Goal: Task Accomplishment & Management: Manage account settings

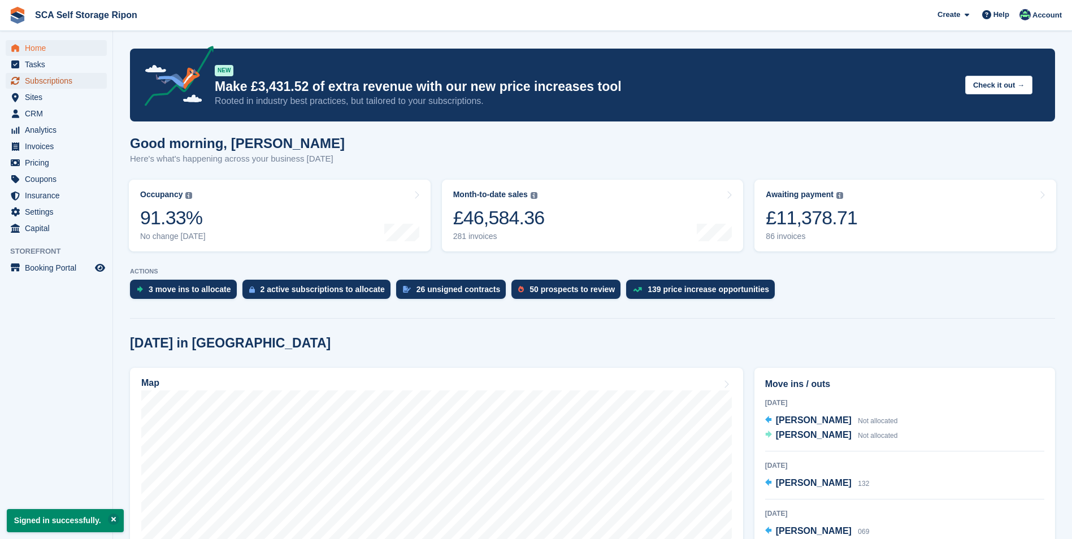
click at [64, 82] on span "Subscriptions" at bounding box center [59, 81] width 68 height 16
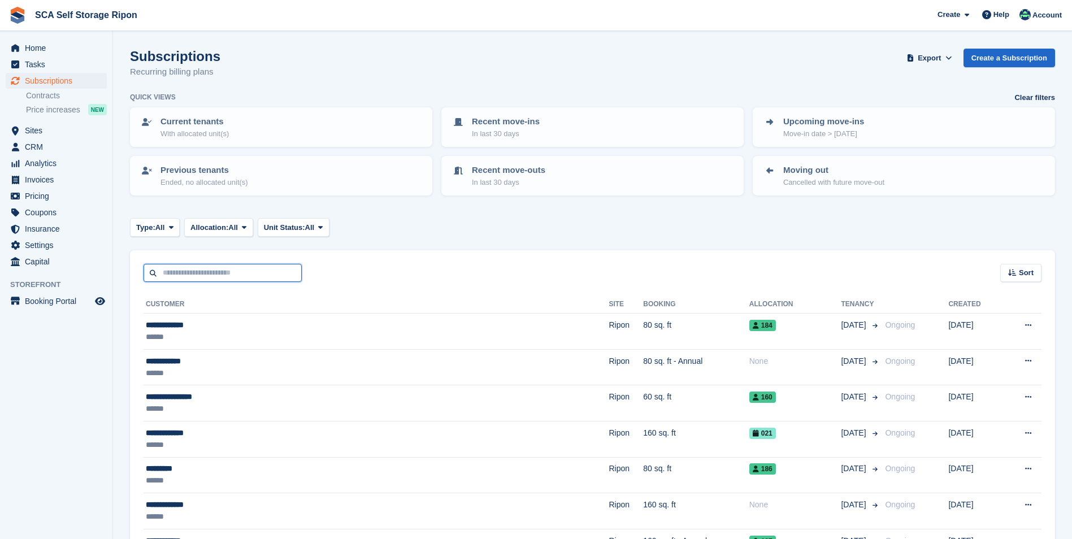
click at [182, 272] on input "text" at bounding box center [222, 273] width 158 height 19
type input "***"
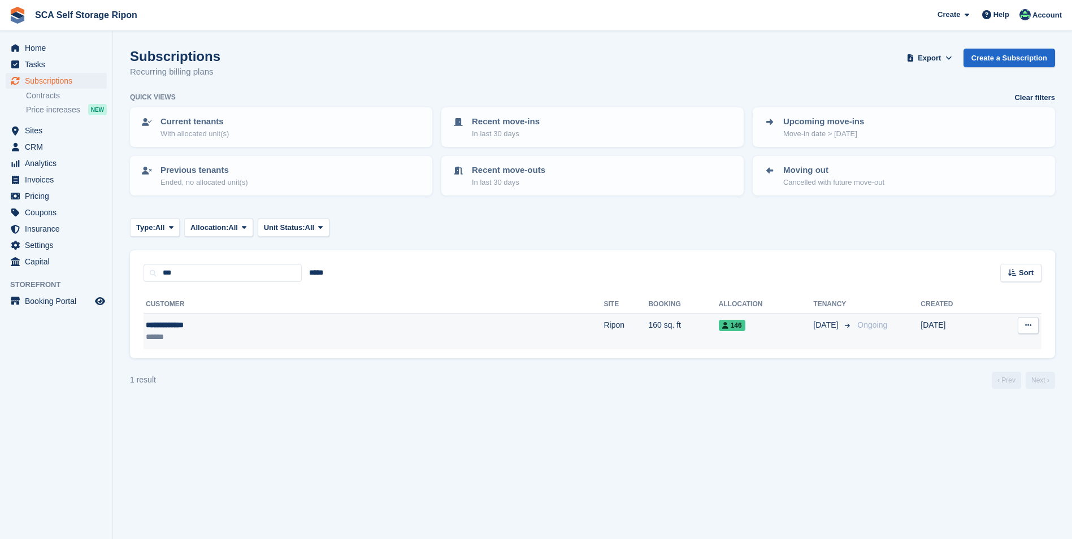
click at [249, 337] on div "******" at bounding box center [251, 337] width 211 height 12
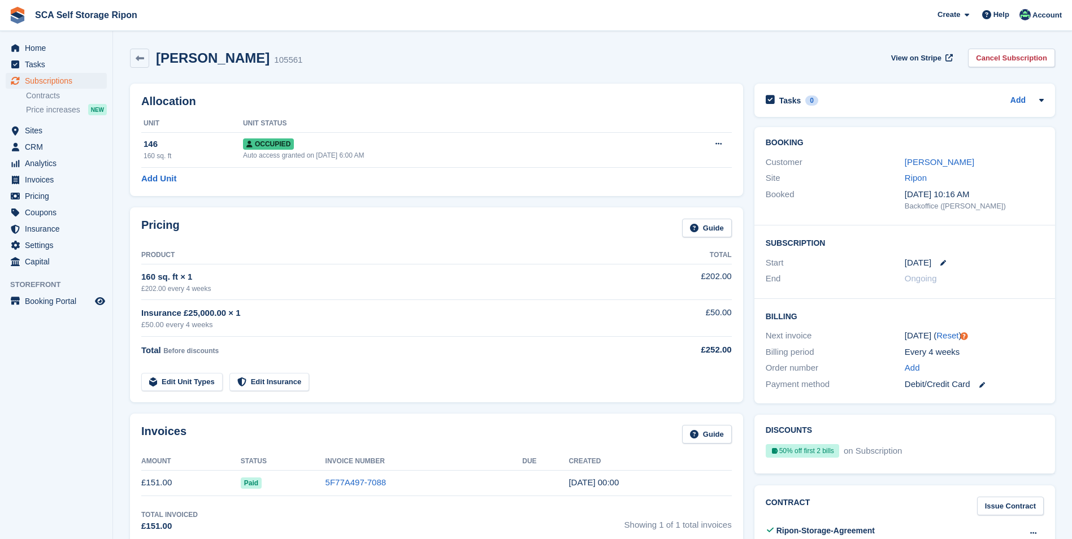
click at [368, 71] on div "Maxwell Segal 105561 View on Stripe Cancel Subscription" at bounding box center [592, 60] width 936 height 35
click at [55, 83] on span "Subscriptions" at bounding box center [59, 81] width 68 height 16
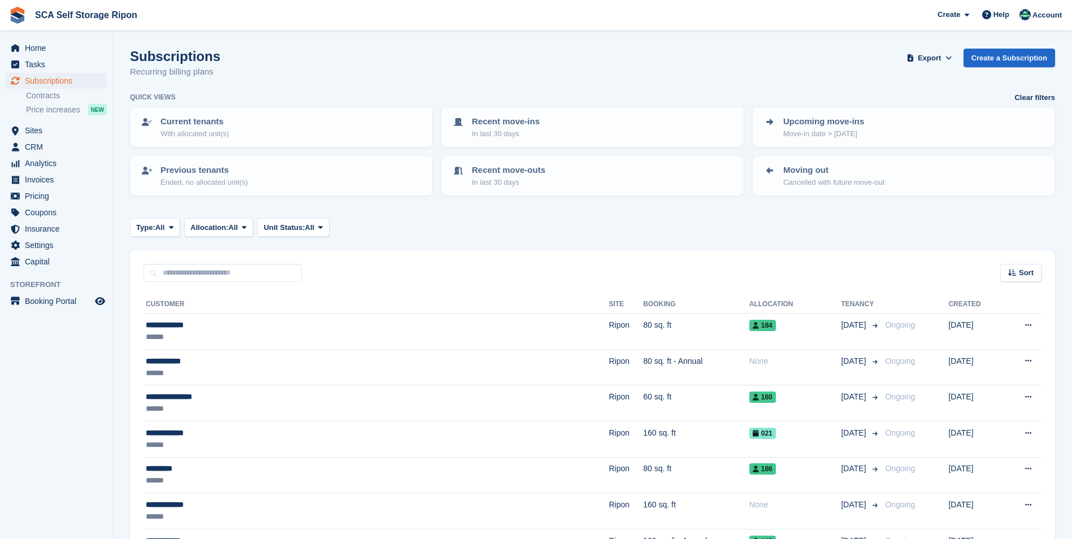
click at [264, 266] on input "text" at bounding box center [222, 273] width 158 height 19
click at [382, 264] on div "Sort Sort by Customer name Date created Move in date Move out date Created (old…" at bounding box center [592, 266] width 925 height 32
click at [434, 102] on div "Quick views Clear filters" at bounding box center [592, 97] width 925 height 11
click at [65, 77] on span "Subscriptions" at bounding box center [59, 81] width 68 height 16
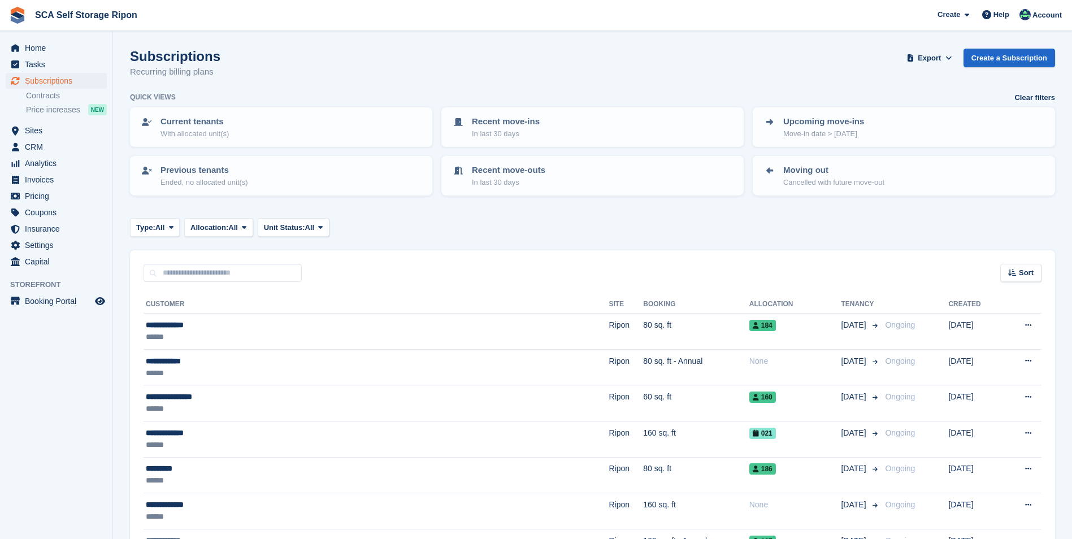
click at [498, 228] on div "Type: All All Upcoming Previous Active Ending Allocation: All All Allocated Una…" at bounding box center [592, 227] width 925 height 19
click at [47, 129] on span "Sites" at bounding box center [59, 131] width 68 height 16
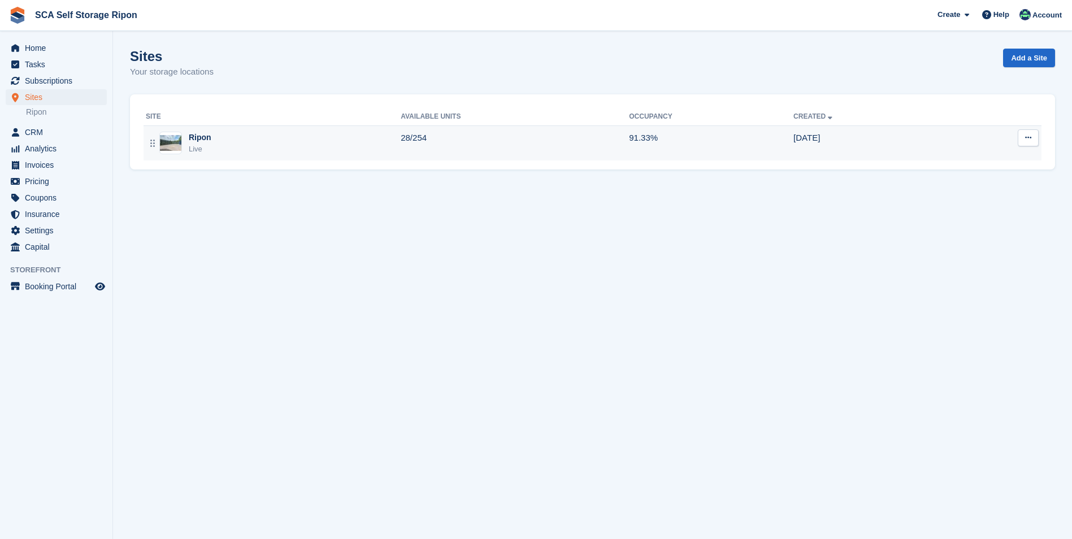
click at [218, 145] on div "Ripon Live" at bounding box center [273, 143] width 255 height 23
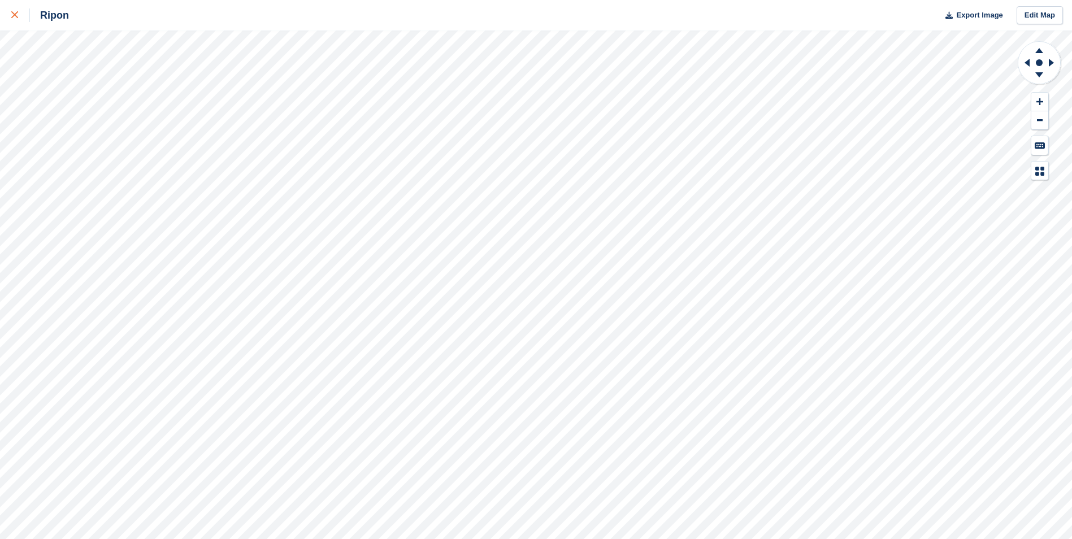
click at [12, 14] on icon at bounding box center [14, 14] width 7 height 7
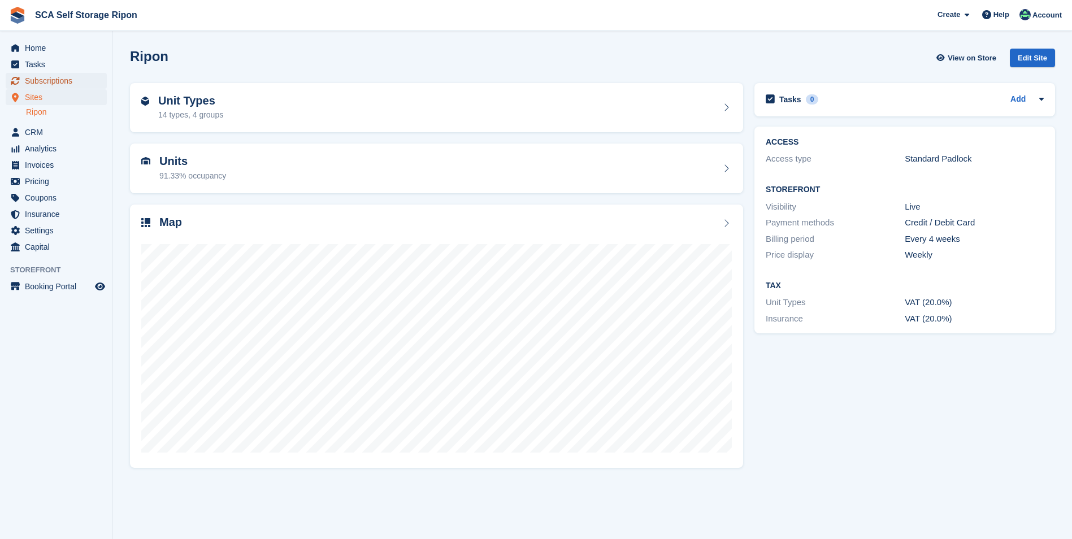
click at [73, 82] on span "Subscriptions" at bounding box center [59, 81] width 68 height 16
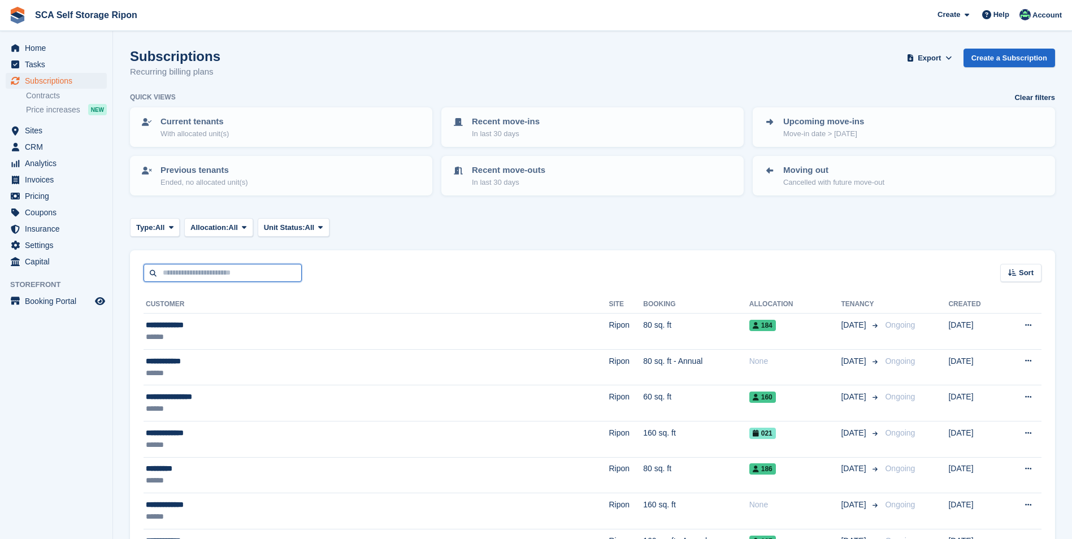
click at [216, 276] on input "text" at bounding box center [222, 273] width 158 height 19
click at [347, 273] on div "Sort Sort by Customer name Date created Move in date Move out date Created (old…" at bounding box center [592, 266] width 925 height 32
click at [290, 270] on input "text" at bounding box center [222, 273] width 158 height 19
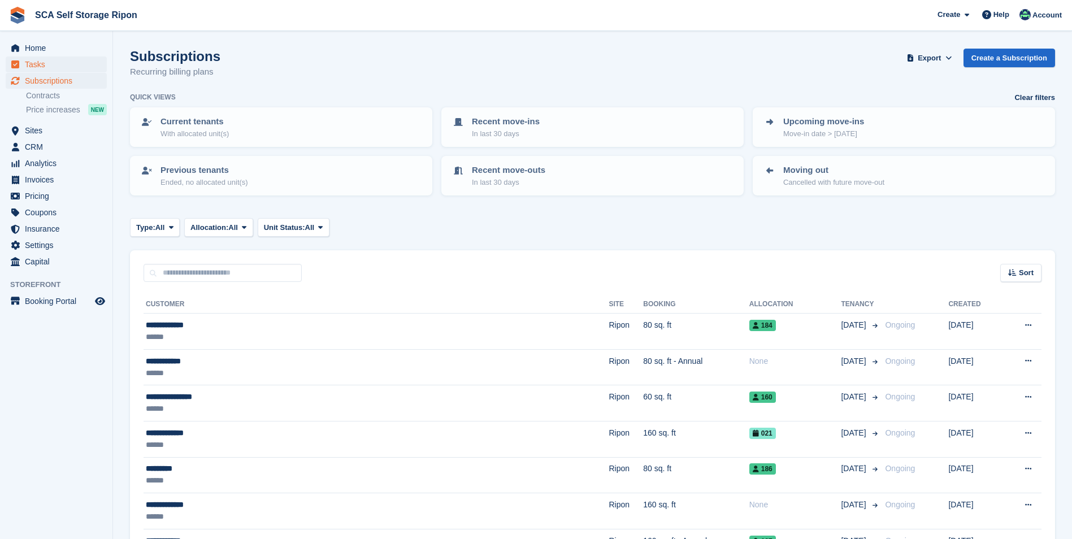
drag, startPoint x: 325, startPoint y: 58, endPoint x: 34, endPoint y: 66, distance: 291.1
click at [308, 59] on div "Subscriptions Recurring billing plans Export Export Subscriptions Export a CSV …" at bounding box center [592, 71] width 925 height 44
click at [24, 133] on link "Sites" at bounding box center [56, 131] width 101 height 16
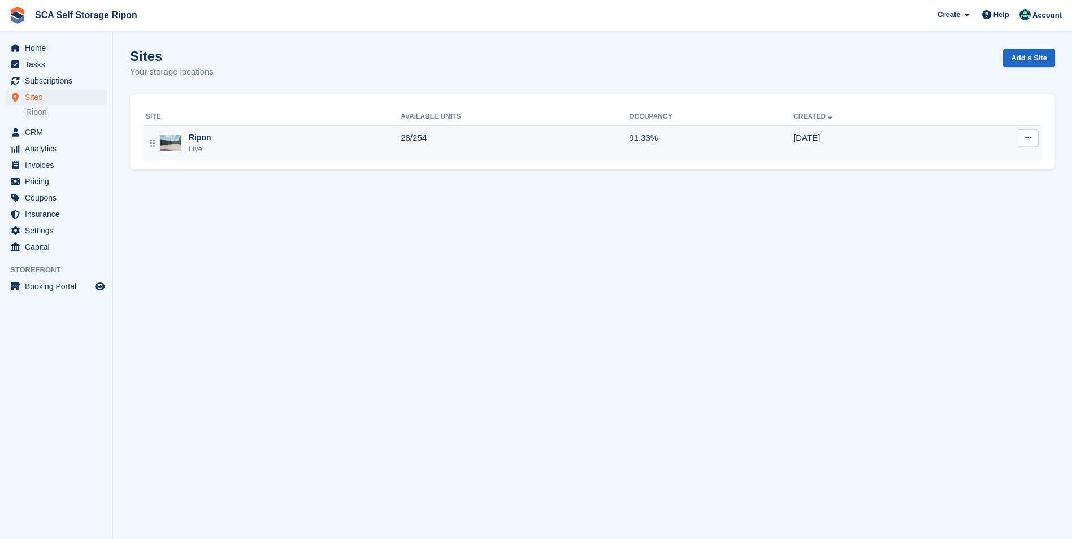
click at [250, 156] on td "Ripon Live" at bounding box center [271, 142] width 257 height 35
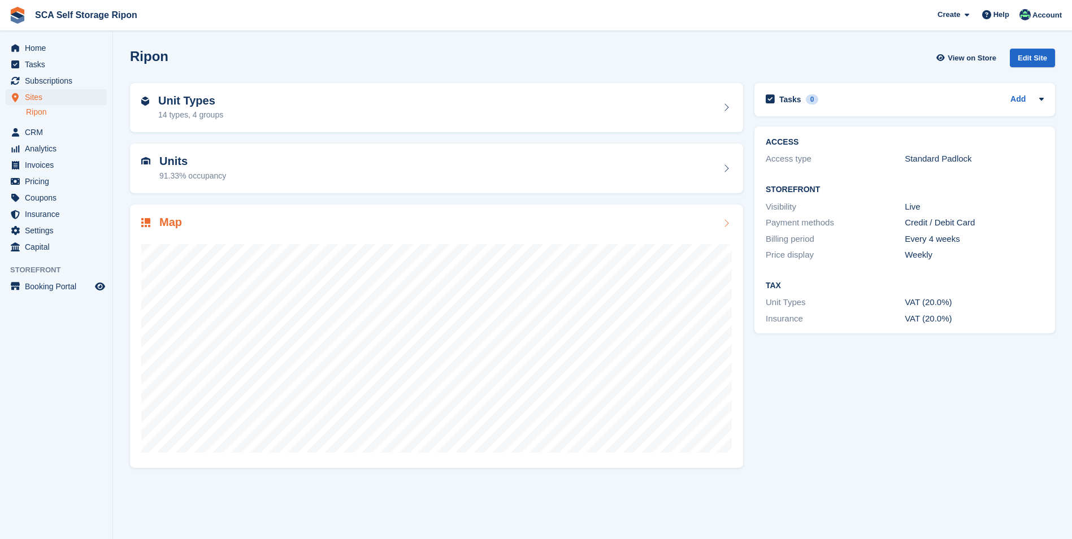
click at [266, 241] on div at bounding box center [436, 343] width 590 height 226
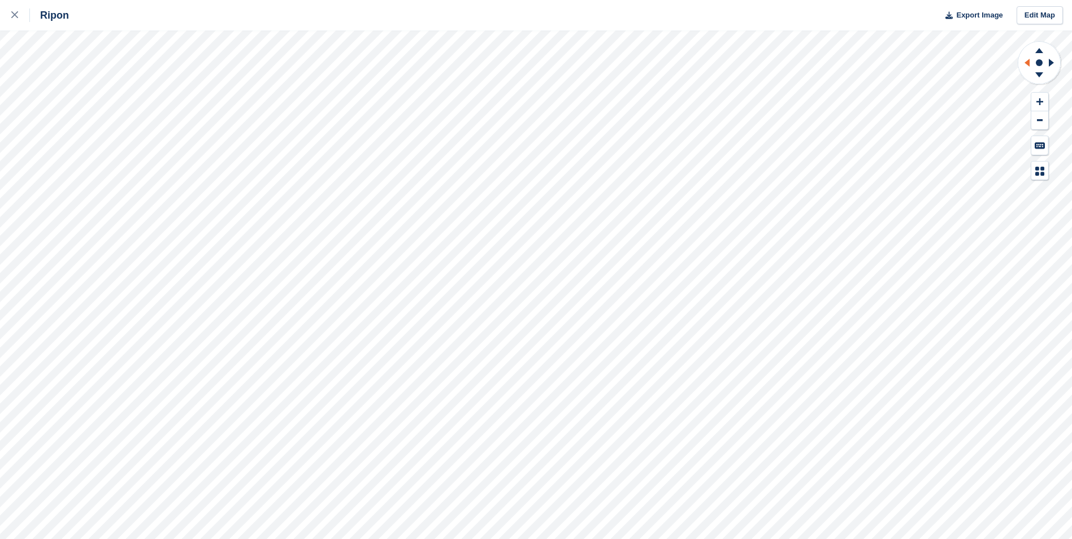
click at [1021, 63] on icon at bounding box center [1025, 62] width 14 height 29
click at [1042, 76] on icon at bounding box center [1038, 76] width 29 height 14
click at [1038, 50] on icon at bounding box center [1039, 50] width 8 height 5
click at [133, 89] on div "Ripon Export Image Edit Map" at bounding box center [536, 269] width 1072 height 539
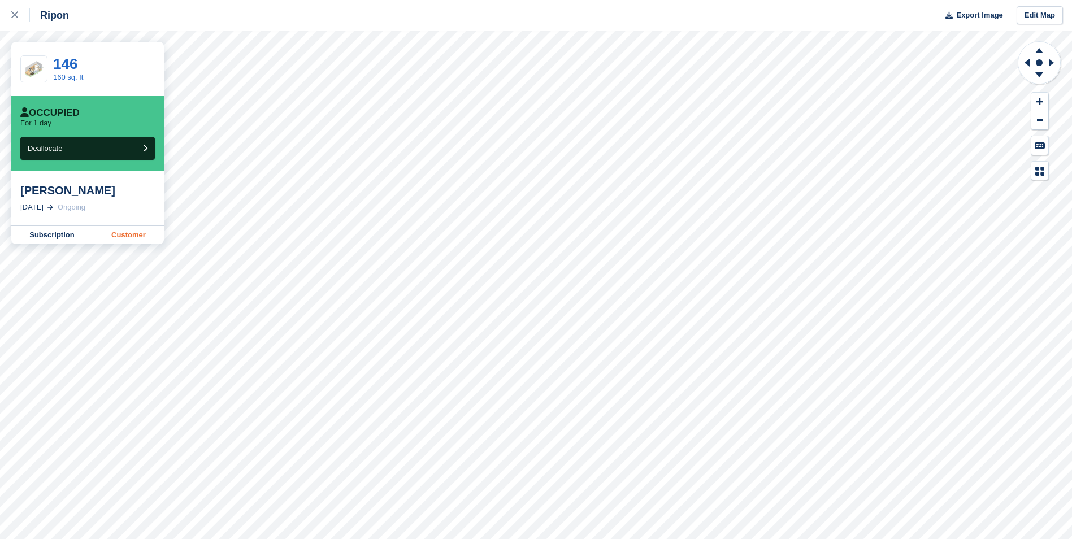
click at [118, 233] on link "Customer" at bounding box center [128, 235] width 71 height 18
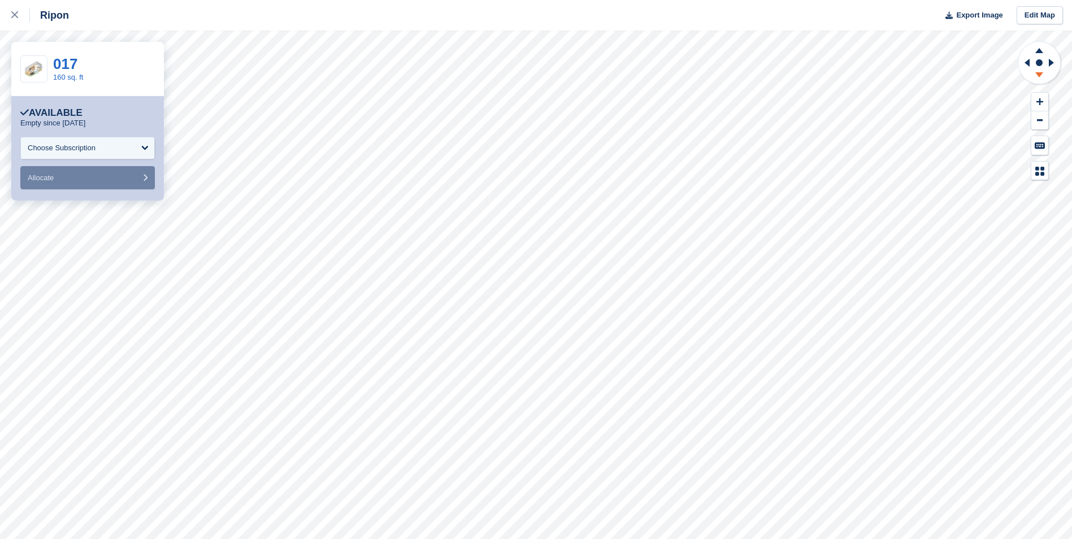
click at [1046, 71] on icon at bounding box center [1038, 76] width 29 height 14
click at [1051, 65] on icon at bounding box center [1053, 62] width 14 height 29
click at [1034, 75] on icon at bounding box center [1038, 76] width 29 height 14
click at [1024, 63] on icon at bounding box center [1025, 62] width 14 height 29
click at [1038, 51] on icon at bounding box center [1039, 50] width 8 height 5
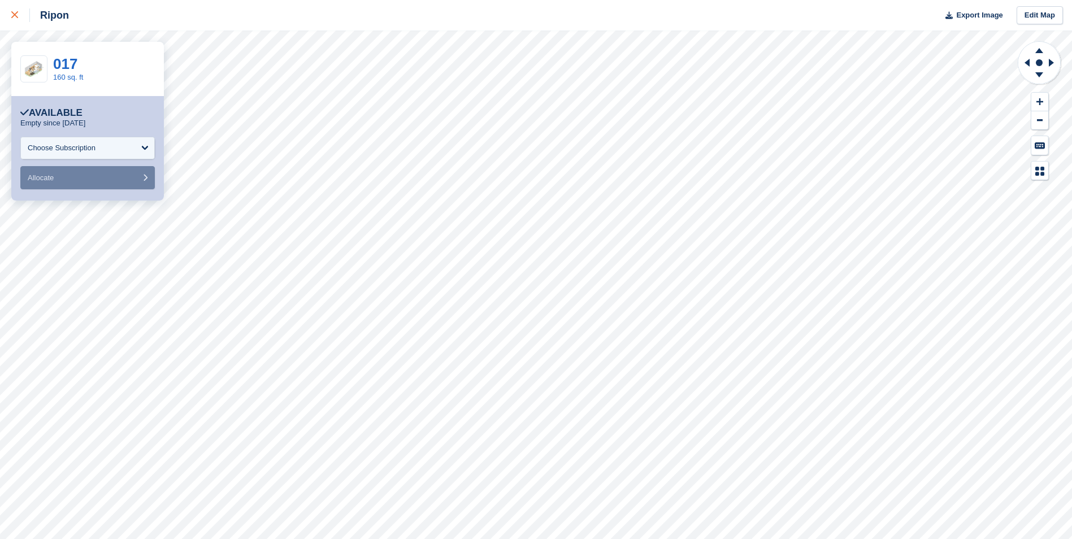
click at [18, 17] on div at bounding box center [20, 15] width 19 height 14
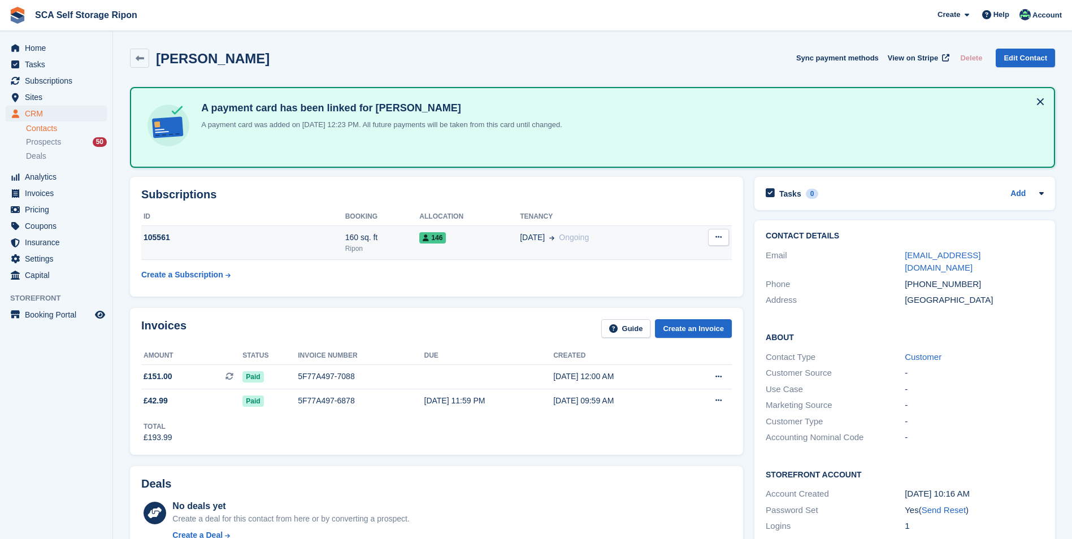
click at [475, 253] on td "146" at bounding box center [469, 242] width 101 height 34
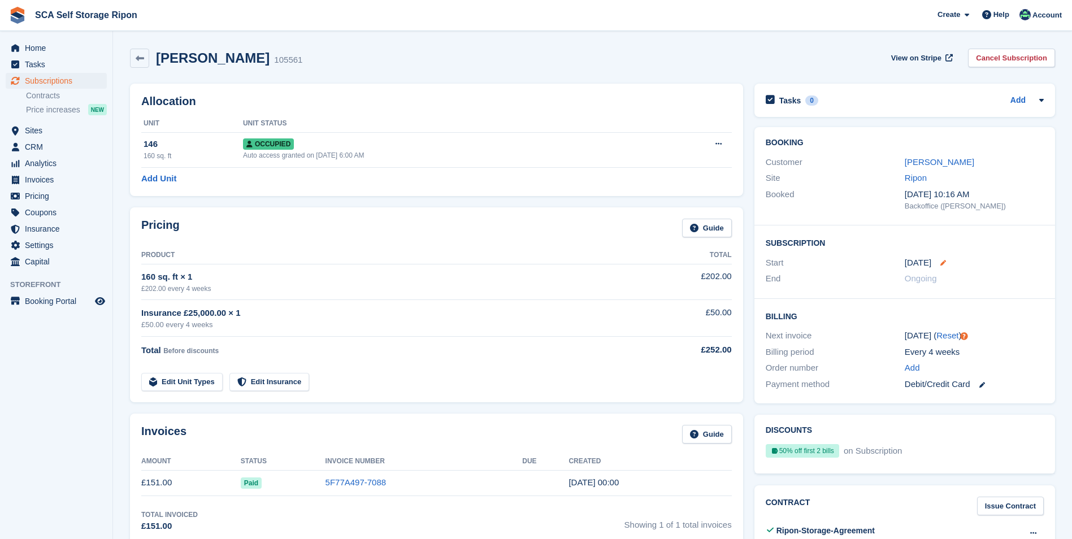
click at [940, 263] on icon at bounding box center [943, 263] width 6 height 6
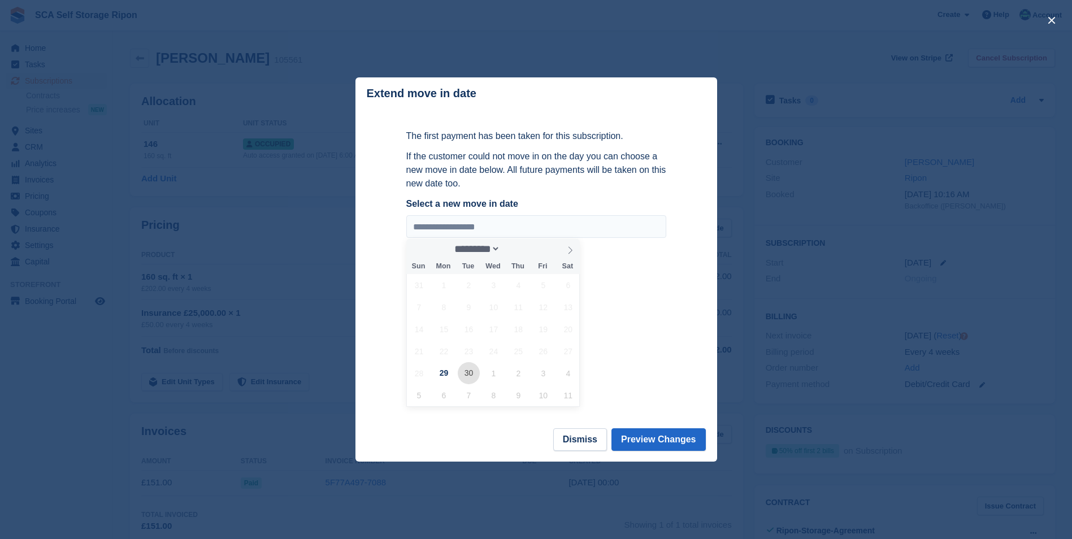
click at [467, 372] on span "30" at bounding box center [469, 373] width 22 height 22
click at [507, 225] on input "**********" at bounding box center [536, 226] width 260 height 23
click at [564, 254] on span at bounding box center [569, 248] width 19 height 19
select select "*"
click at [498, 285] on span "1" at bounding box center [493, 285] width 22 height 22
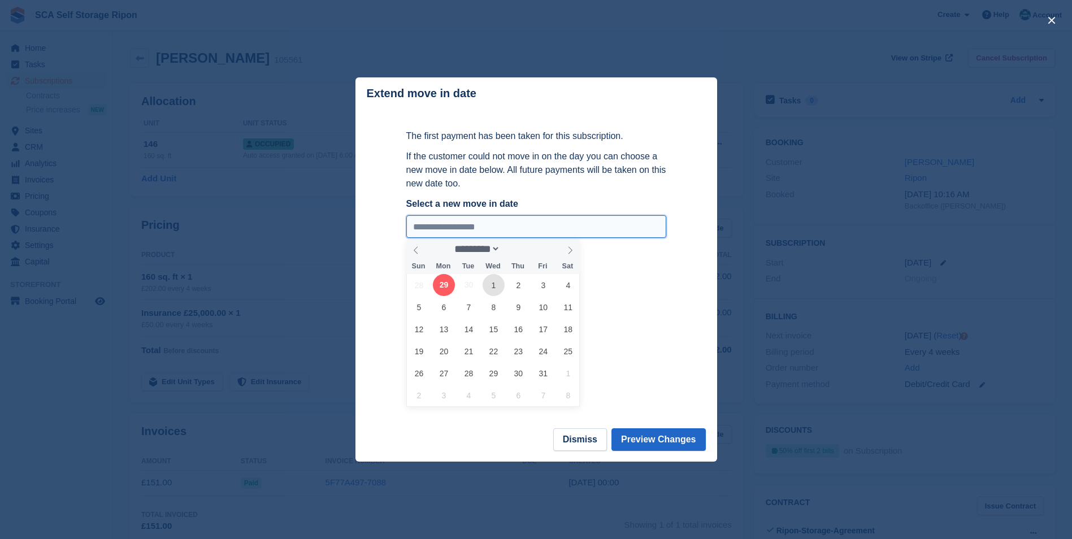
type input "**********"
click at [659, 436] on button "Preview Changes" at bounding box center [658, 439] width 94 height 23
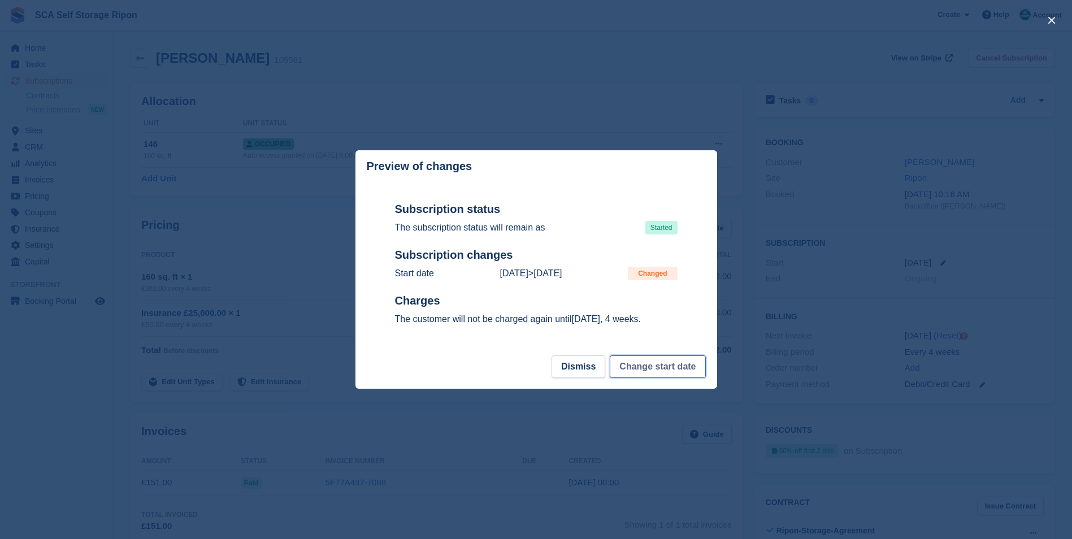
click at [640, 369] on button "Change start date" at bounding box center [657, 366] width 95 height 23
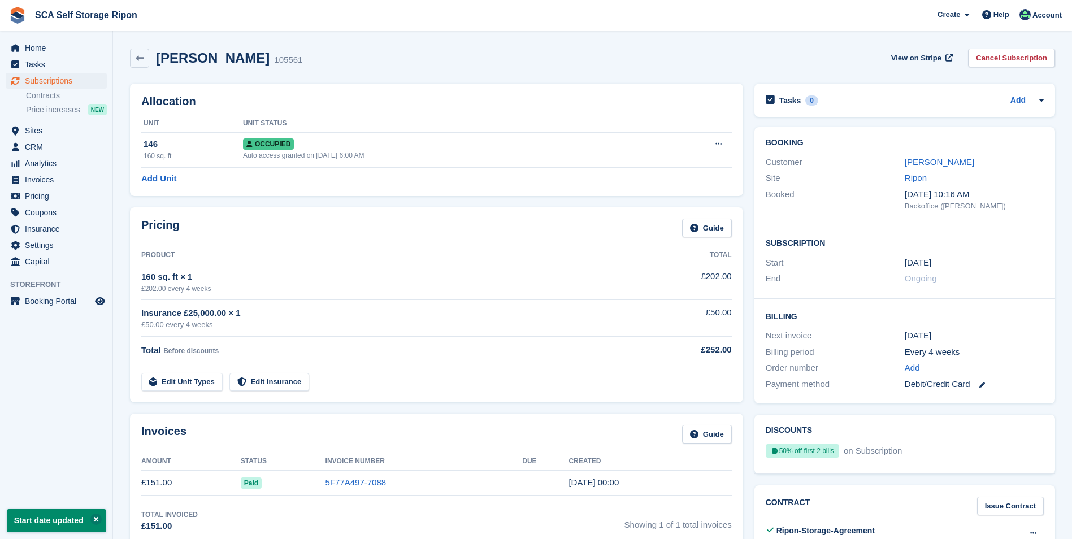
click at [477, 260] on th "Product" at bounding box center [390, 255] width 499 height 18
click at [338, 76] on div "Maxwell Segal 105561 View on Stripe Cancel Subscription" at bounding box center [592, 60] width 936 height 35
click at [384, 77] on div "Maxwell Segal 105561 View on Stripe Cancel Subscription" at bounding box center [592, 60] width 936 height 35
click at [323, 68] on div "Maxwell Segal 105561 View on Stripe Cancel Subscription" at bounding box center [592, 60] width 936 height 35
click at [56, 78] on span "Subscriptions" at bounding box center [59, 81] width 68 height 16
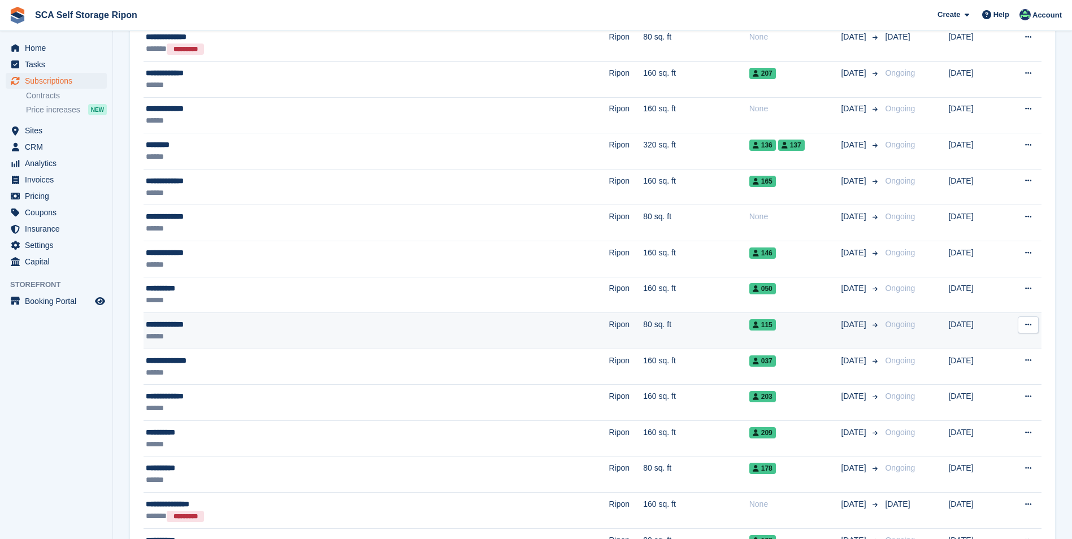
scroll to position [847, 0]
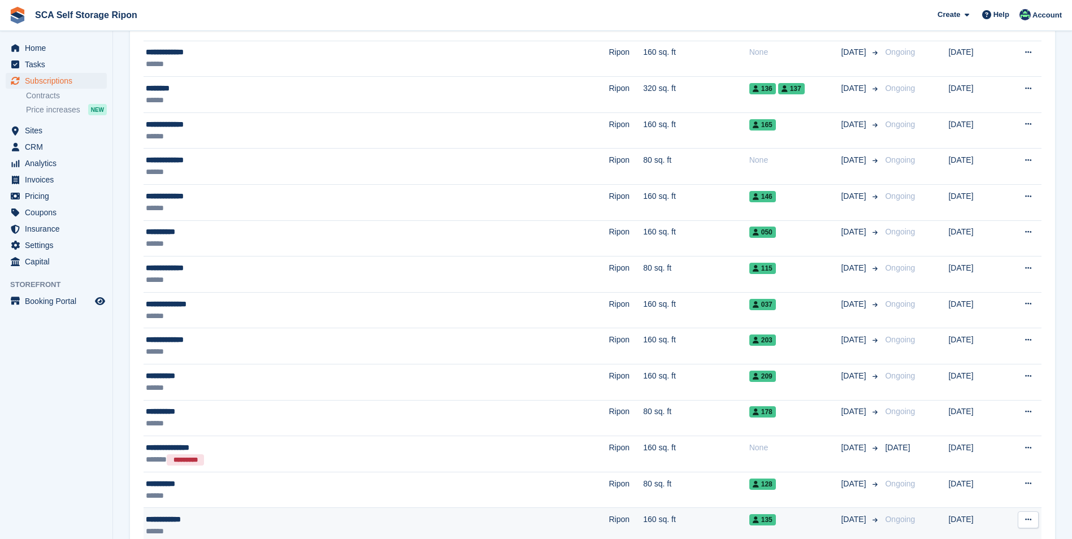
click at [336, 520] on div "**********" at bounding box center [285, 520] width 278 height 12
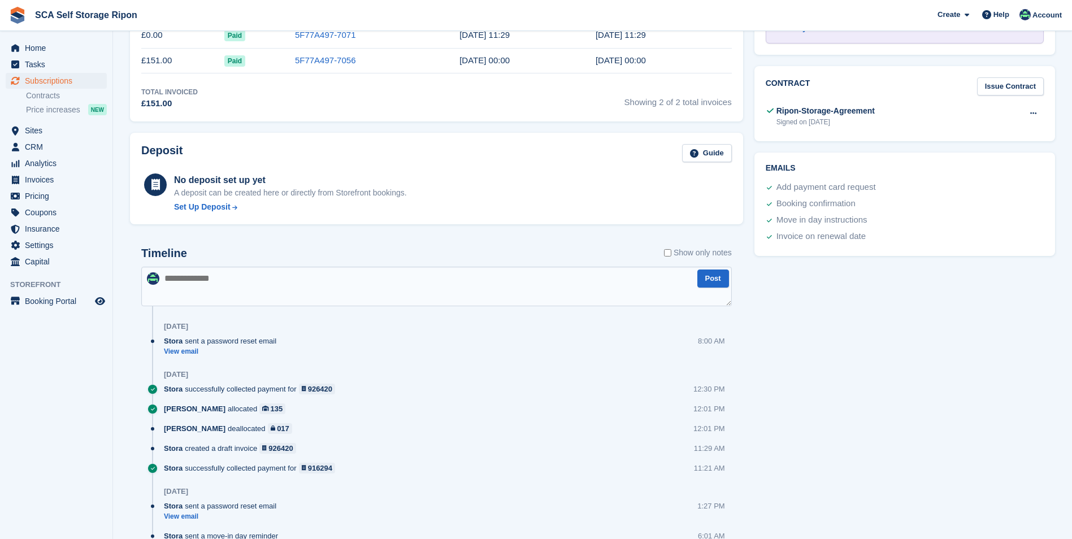
scroll to position [621, 0]
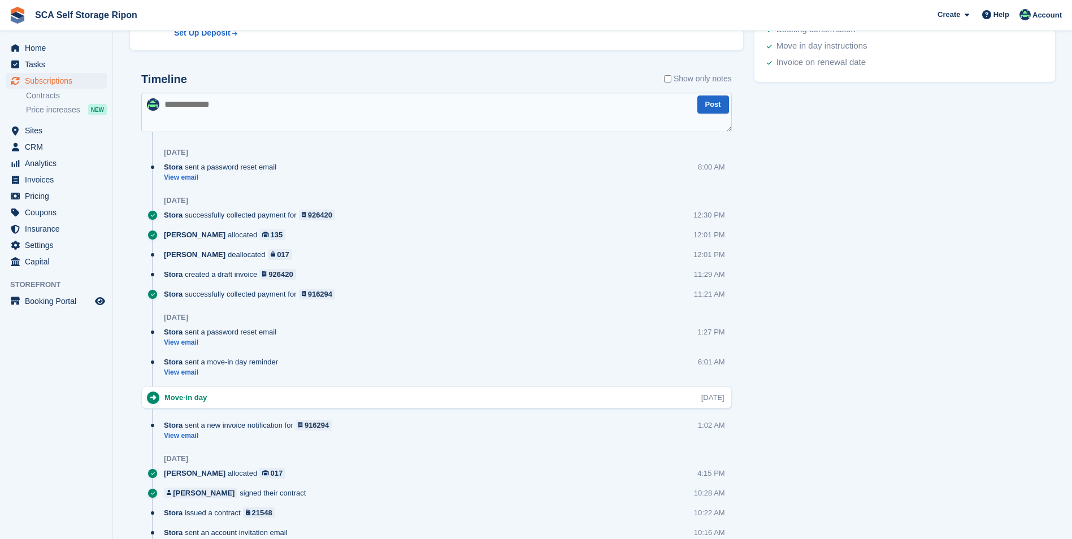
click at [32, 390] on aside "Home Tasks Subscriptions Subscriptions Subscriptions Contracts Price increases …" at bounding box center [56, 272] width 112 height 482
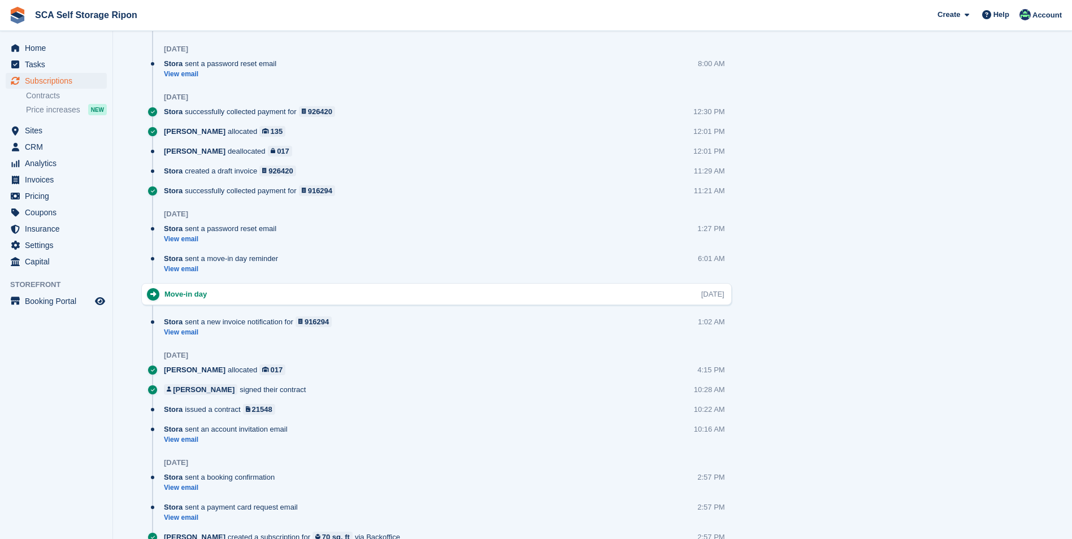
scroll to position [734, 0]
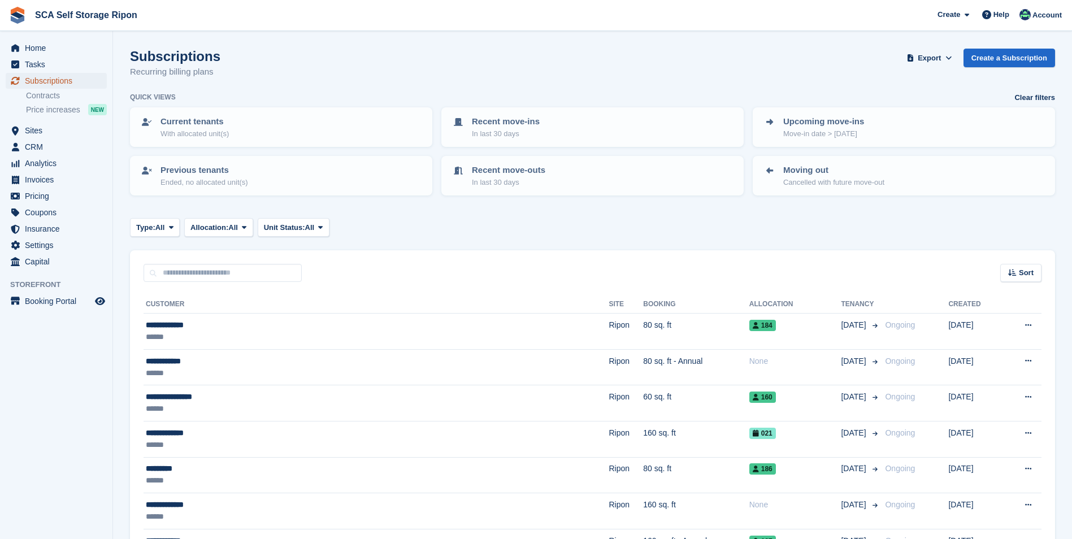
click at [59, 85] on span "Subscriptions" at bounding box center [59, 81] width 68 height 16
click at [34, 124] on span "Sites" at bounding box center [59, 131] width 68 height 16
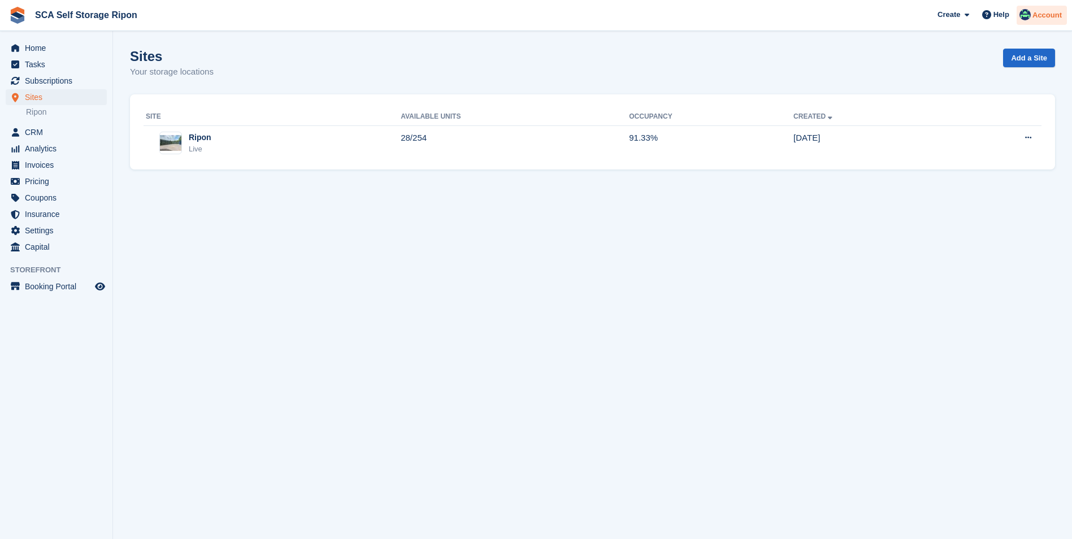
click at [1030, 14] on img at bounding box center [1024, 14] width 11 height 11
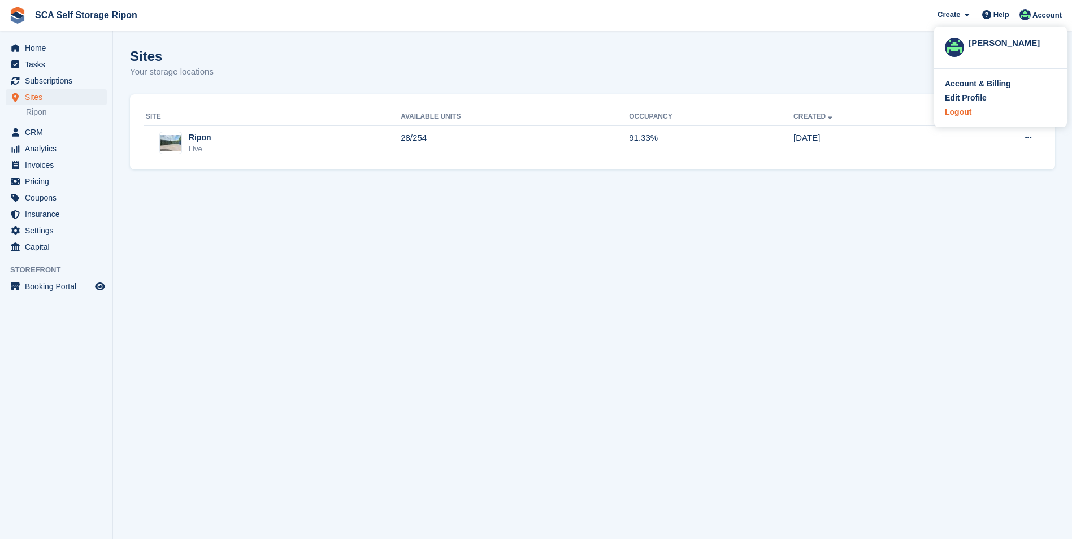
click at [962, 113] on div "Logout" at bounding box center [958, 112] width 27 height 12
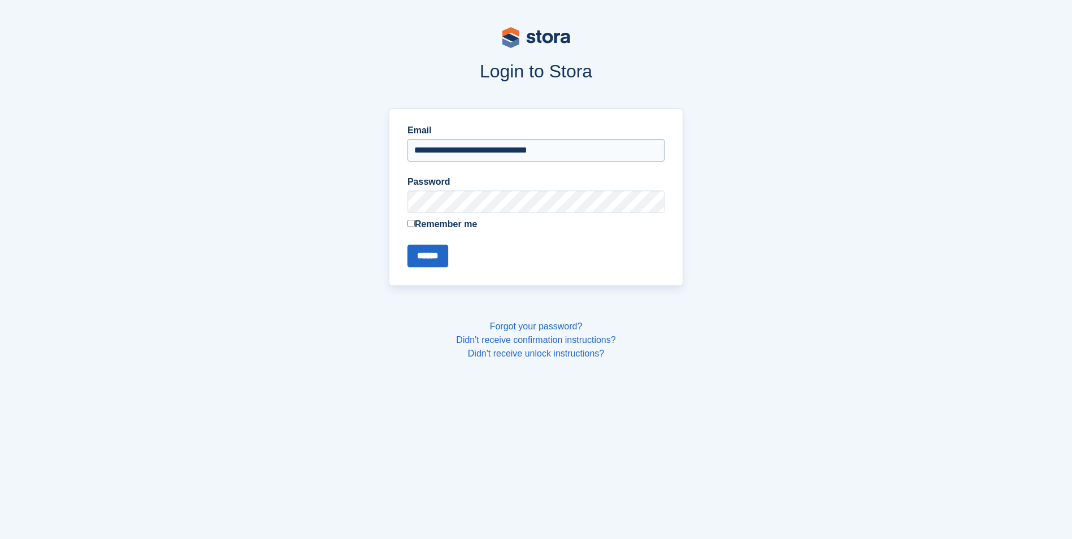
click at [591, 155] on input "**********" at bounding box center [535, 150] width 257 height 23
type input "**********"
click at [446, 254] on input "******" at bounding box center [427, 256] width 41 height 23
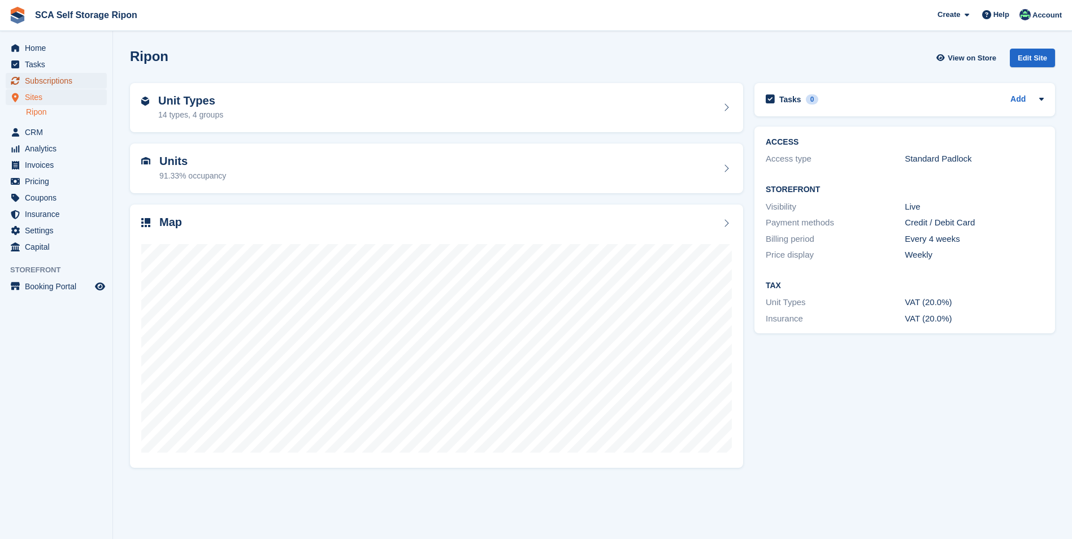
click at [52, 87] on span "Subscriptions" at bounding box center [59, 81] width 68 height 16
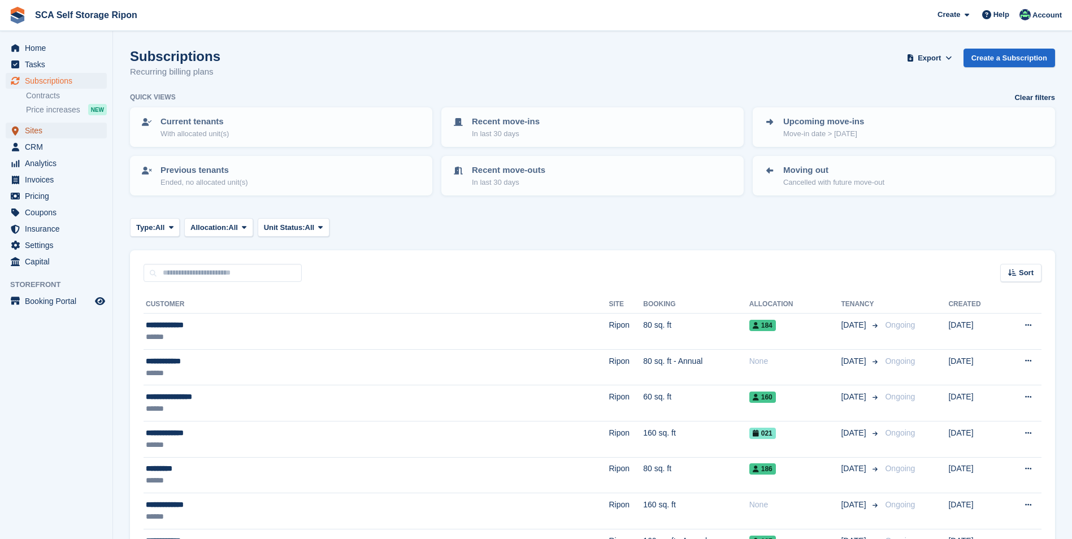
click at [37, 131] on span "Sites" at bounding box center [59, 131] width 68 height 16
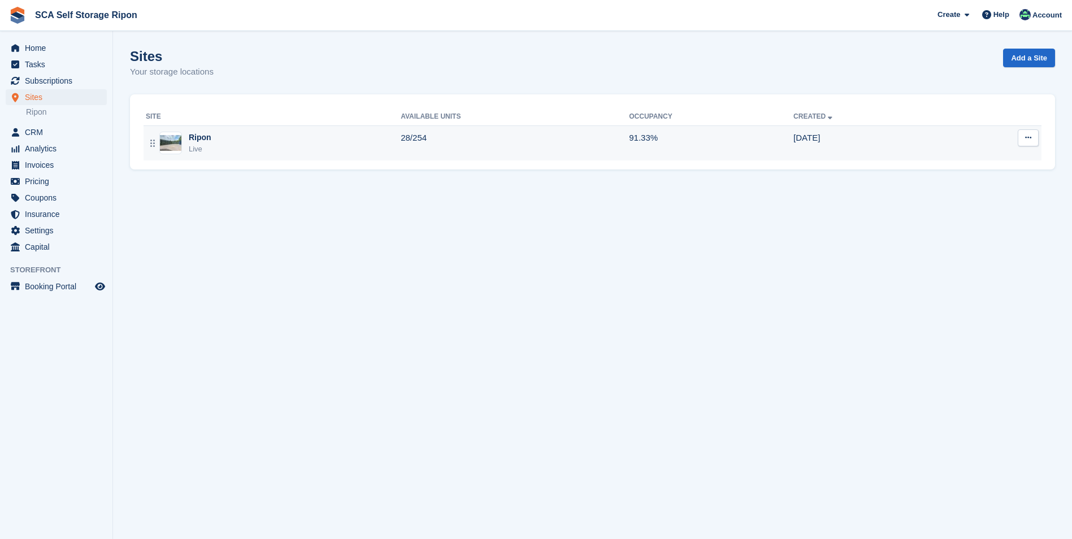
click at [153, 146] on icon at bounding box center [152, 143] width 5 height 7
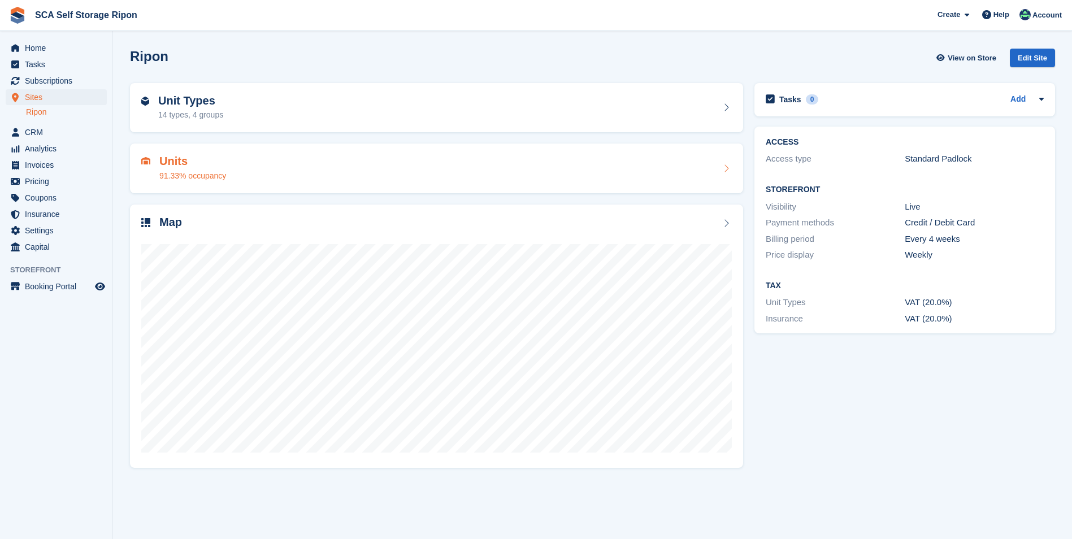
click at [205, 168] on div "Units 91.33% occupancy" at bounding box center [192, 168] width 67 height 27
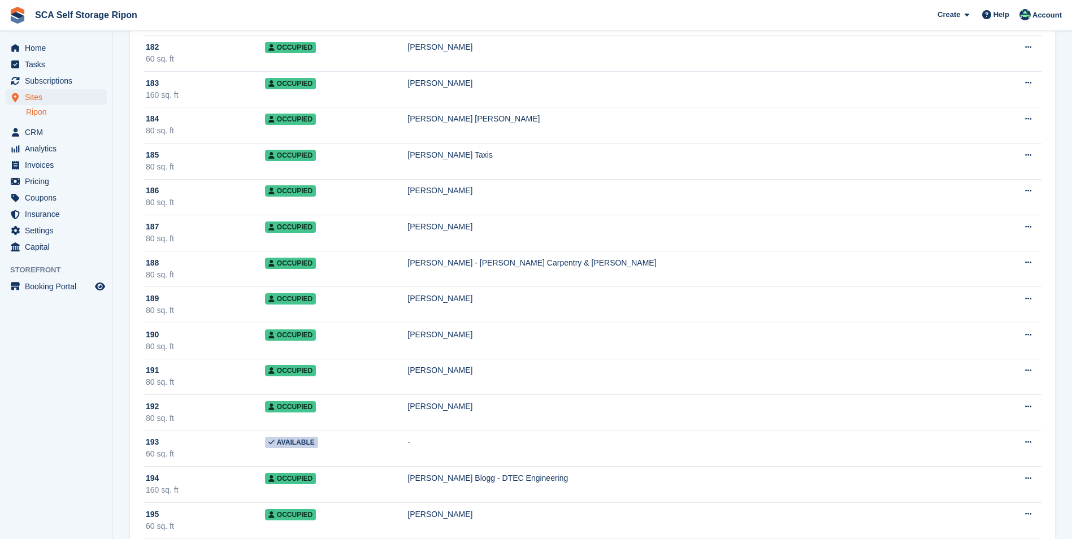
scroll to position [7118, 0]
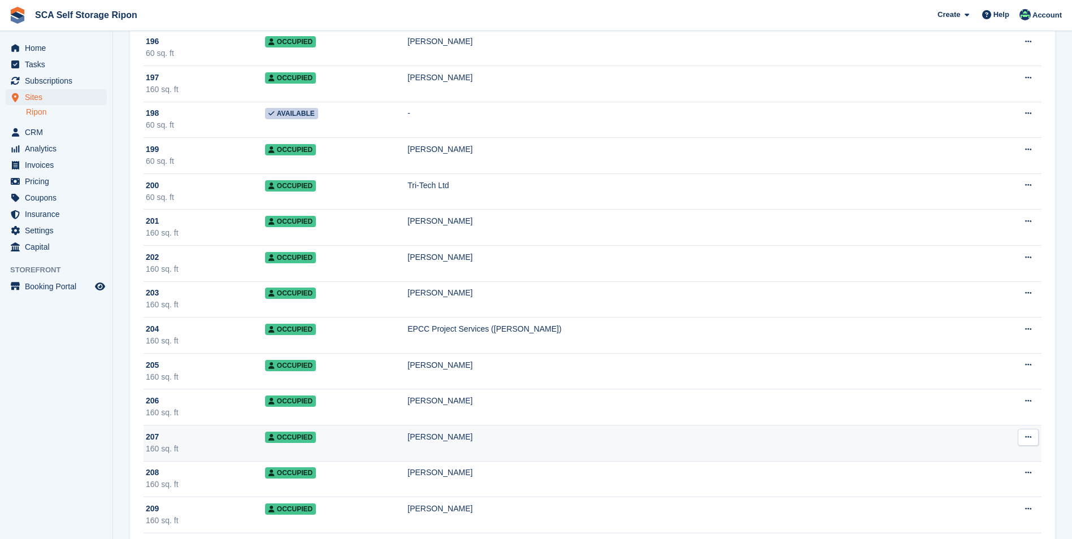
click at [407, 449] on td "Occupied" at bounding box center [336, 443] width 142 height 36
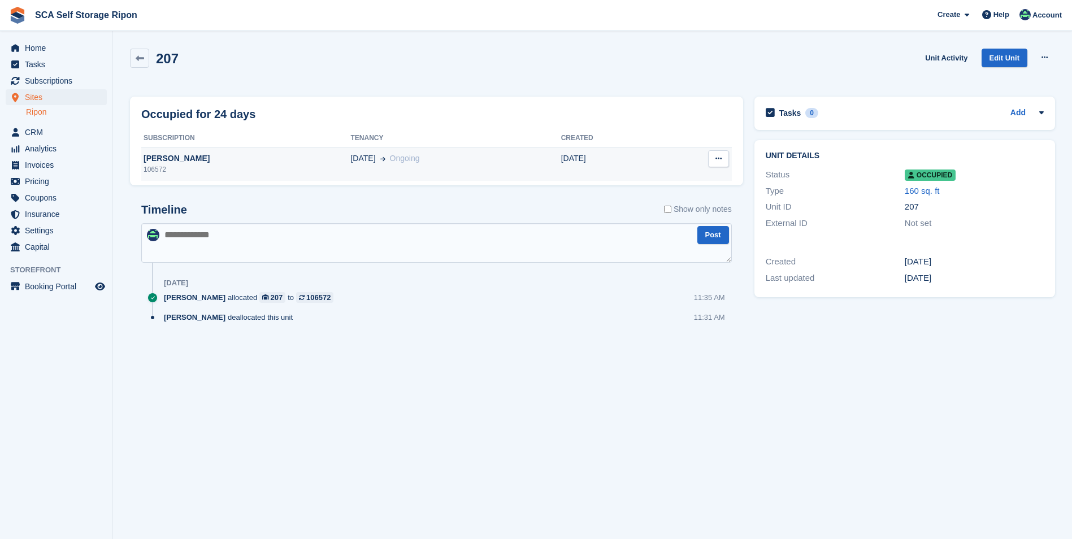
click at [465, 159] on div "06 Sep Ongoing" at bounding box center [455, 159] width 210 height 12
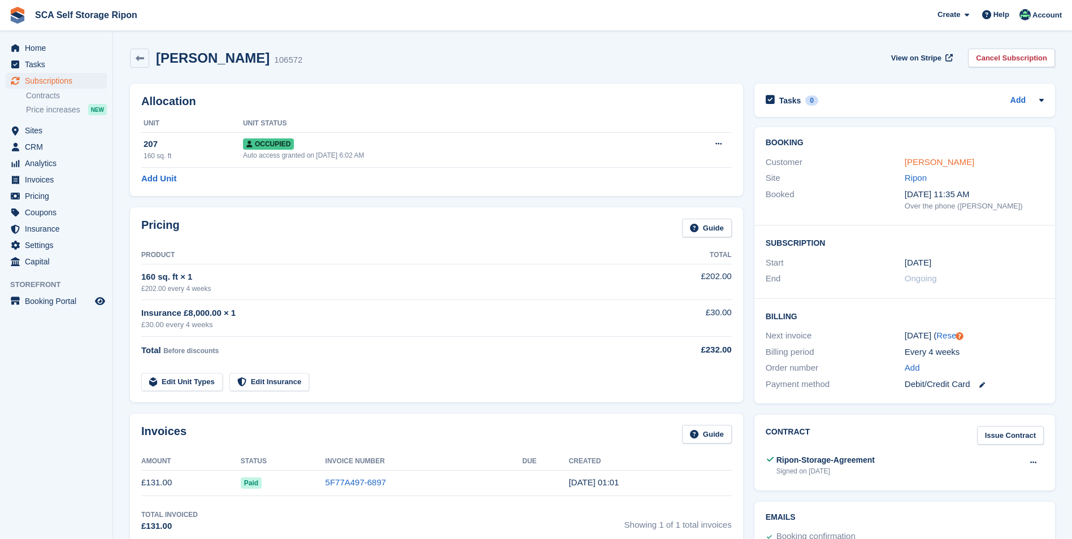
click at [931, 162] on link "[PERSON_NAME]" at bounding box center [938, 162] width 69 height 10
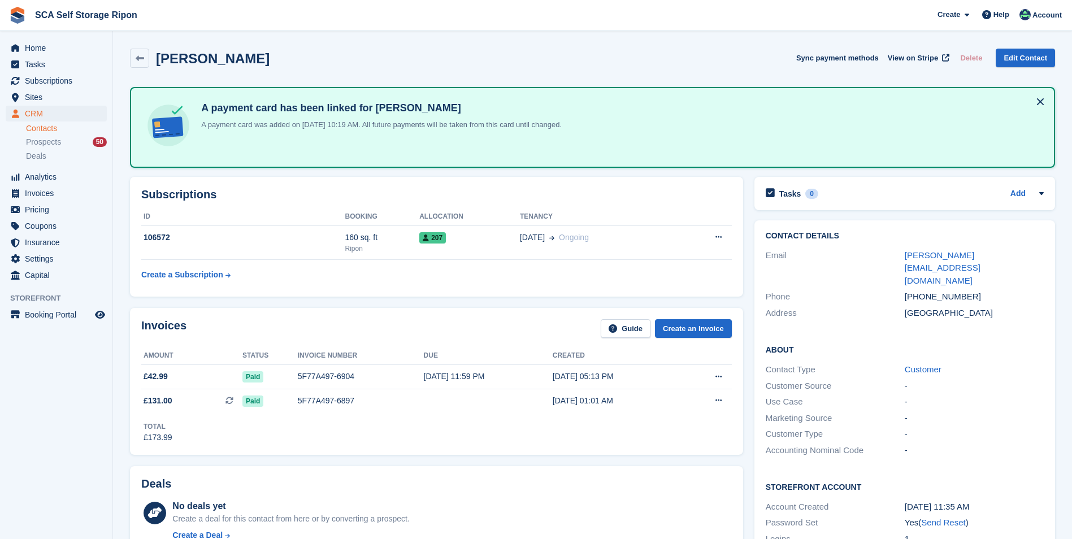
click at [396, 56] on div "Steve Laugher Sync payment methods View on Stripe Delete Edit Contact" at bounding box center [592, 58] width 925 height 19
click at [486, 304] on div "Invoices Guide Create an Invoice Amount Status Invoice number Due Created £42.9…" at bounding box center [436, 381] width 624 height 158
